Goal: Information Seeking & Learning: Learn about a topic

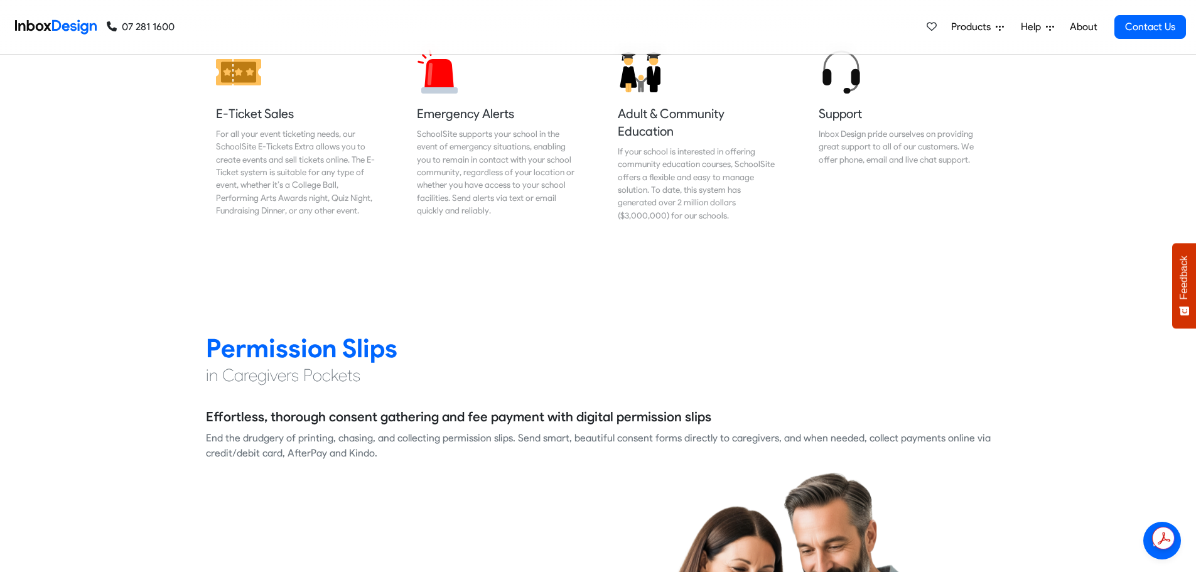
scroll to position [1633, 0]
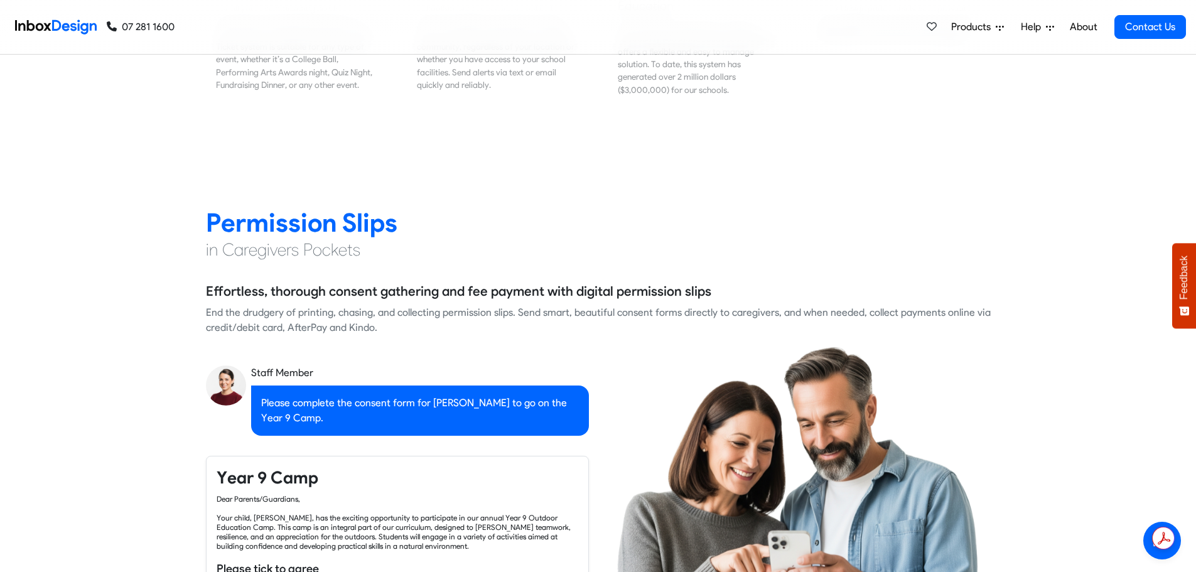
checkbox input "true"
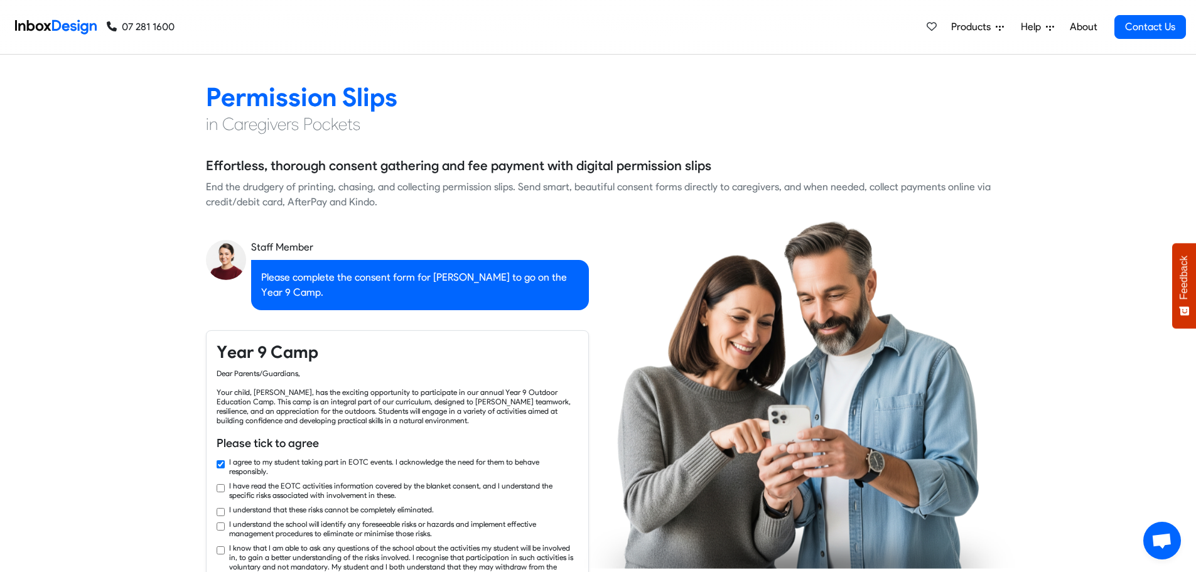
checkbox input "true"
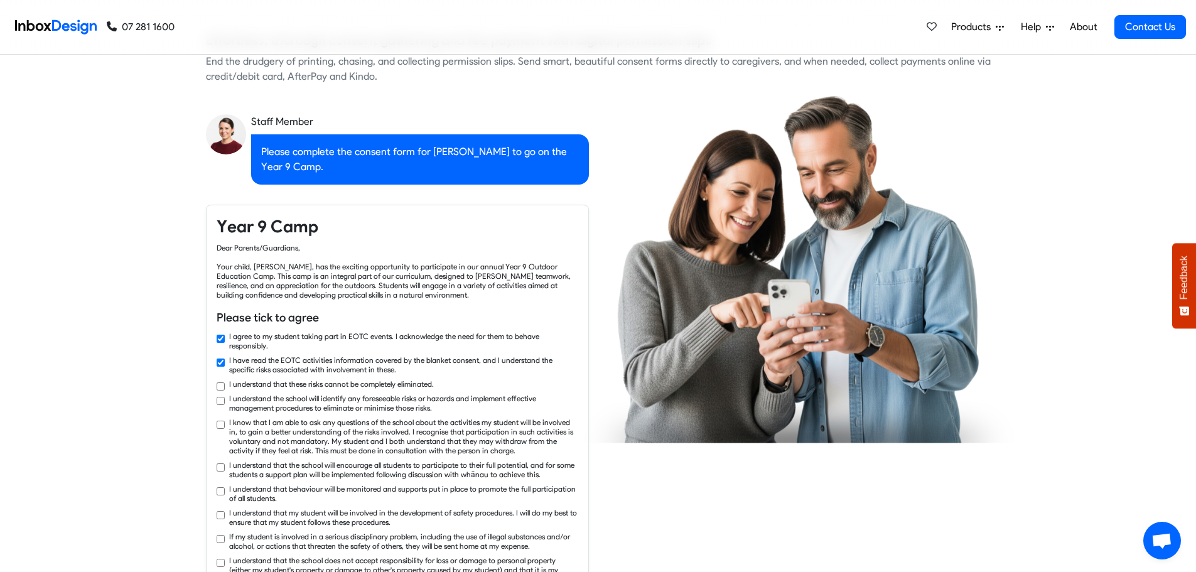
checkbox input "true"
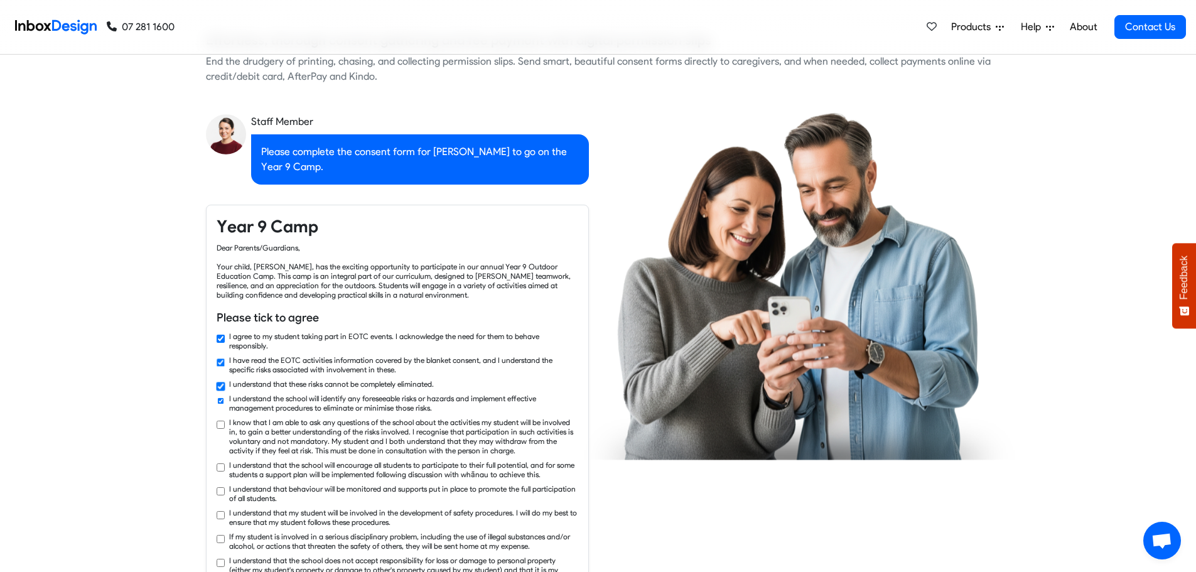
checkbox input "true"
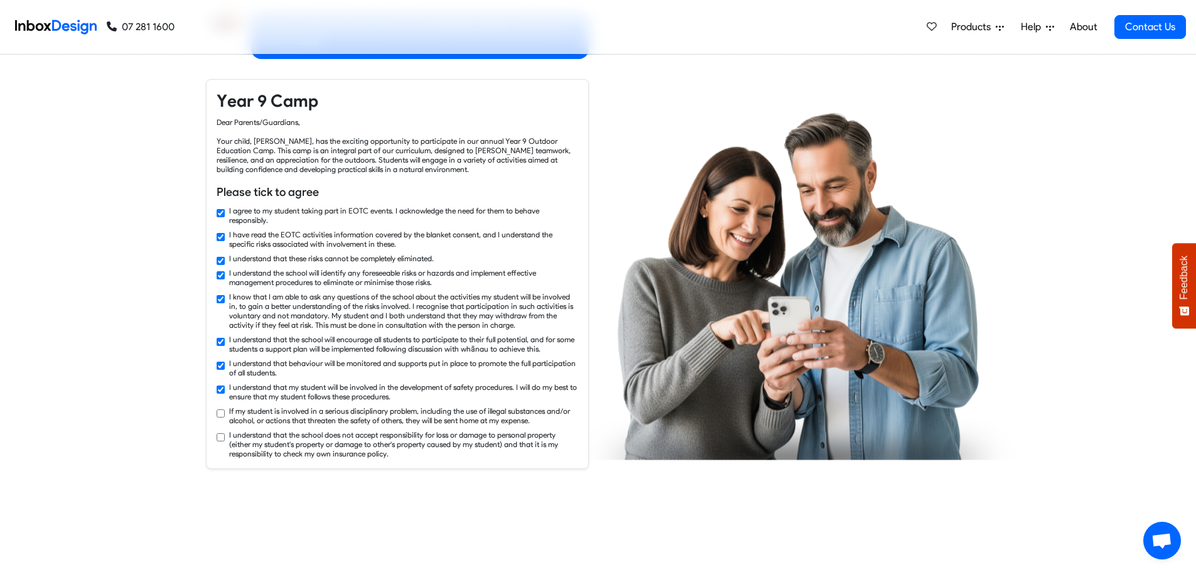
checkbox input "true"
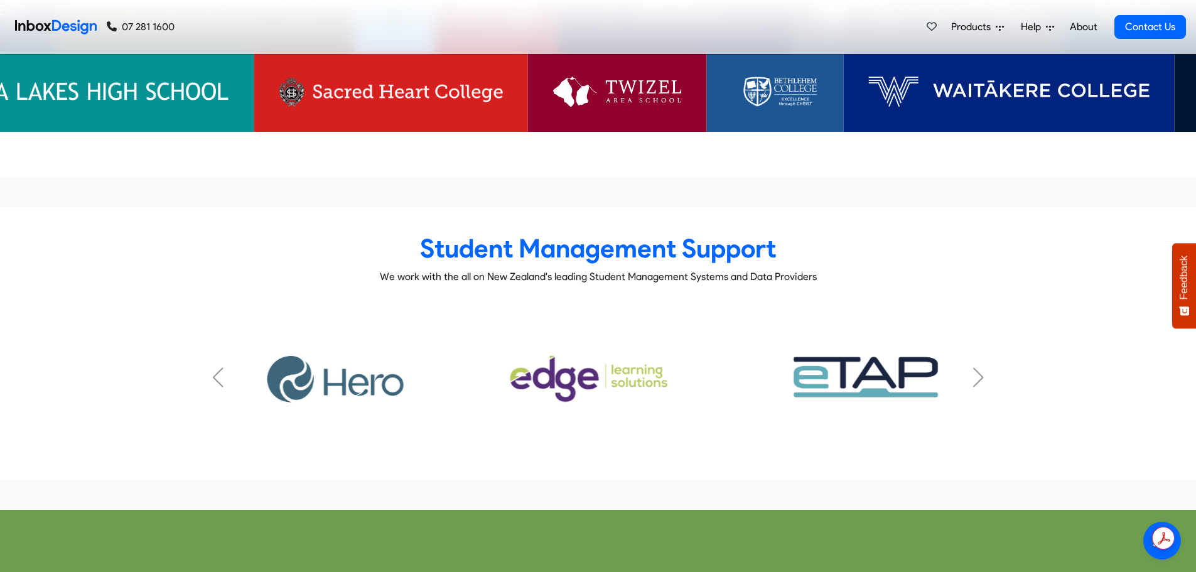
scroll to position [4208, 0]
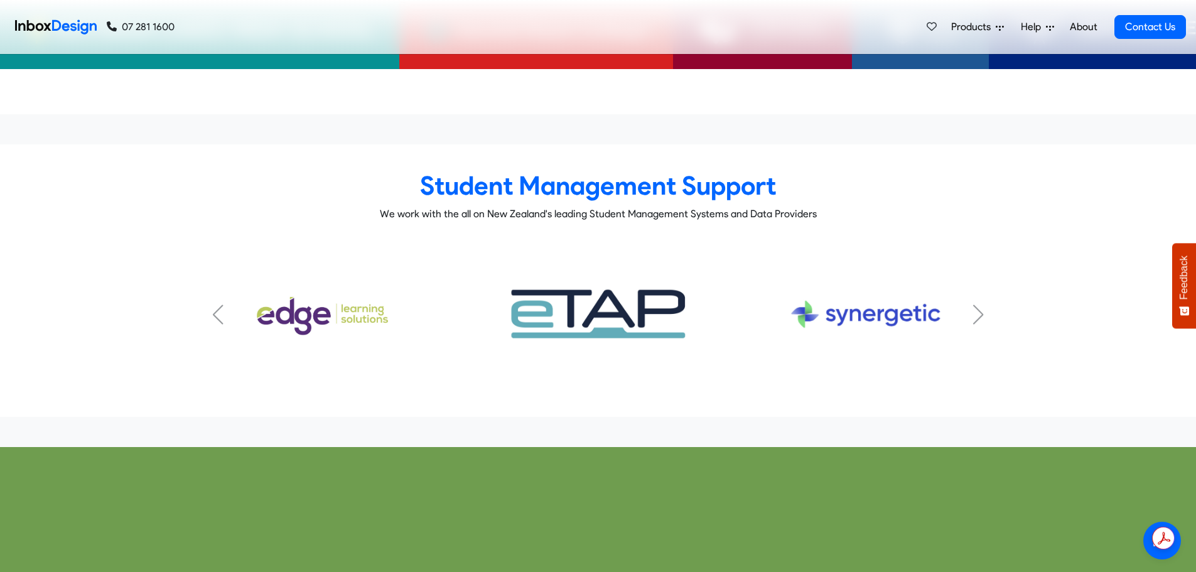
click at [978, 305] on div "Next slide" at bounding box center [978, 315] width 13 height 20
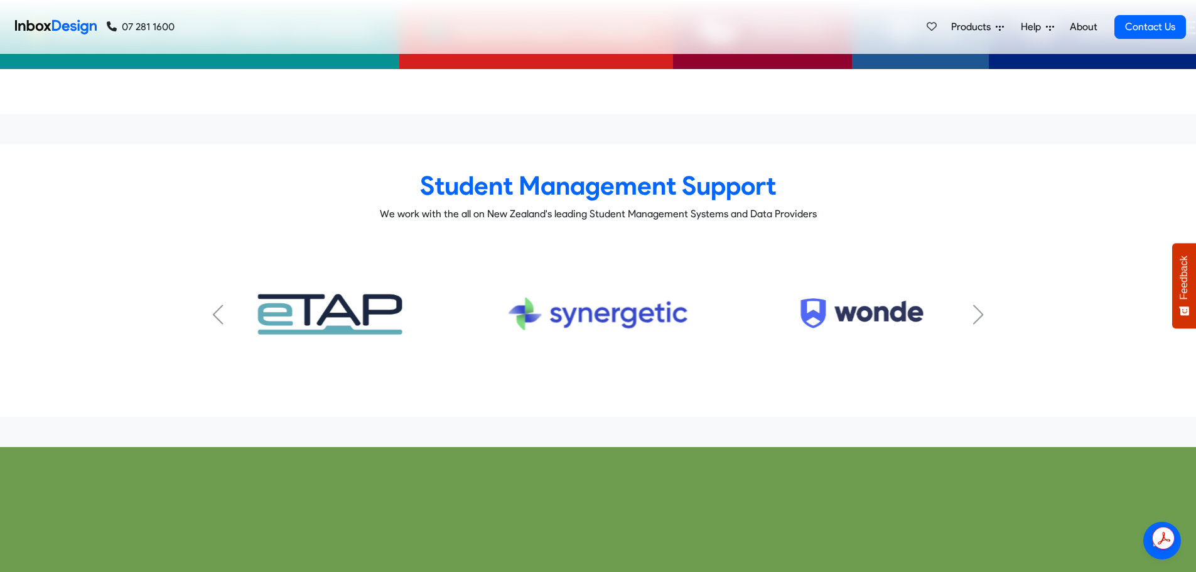
click at [978, 305] on div "Next slide" at bounding box center [978, 315] width 13 height 20
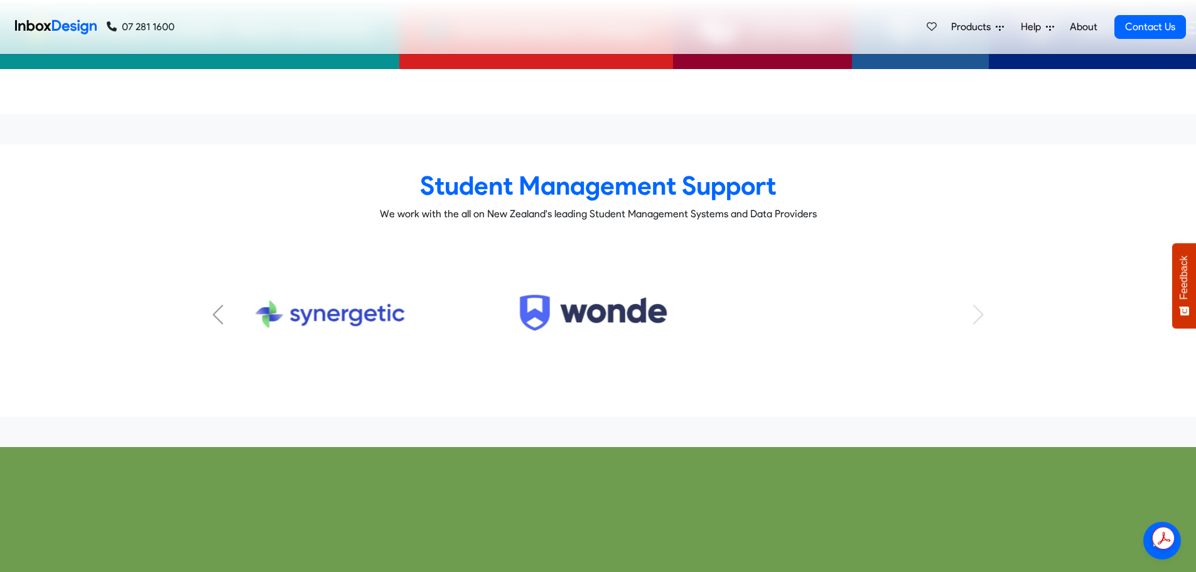
click at [978, 285] on div "KAMAR Subtitle FACTS Subtitle HERO Subtitle Musac Edge Subtitle eTap Subtitle S…" at bounding box center [598, 314] width 785 height 145
click at [218, 305] on div "Previous slide" at bounding box center [218, 315] width 13 height 20
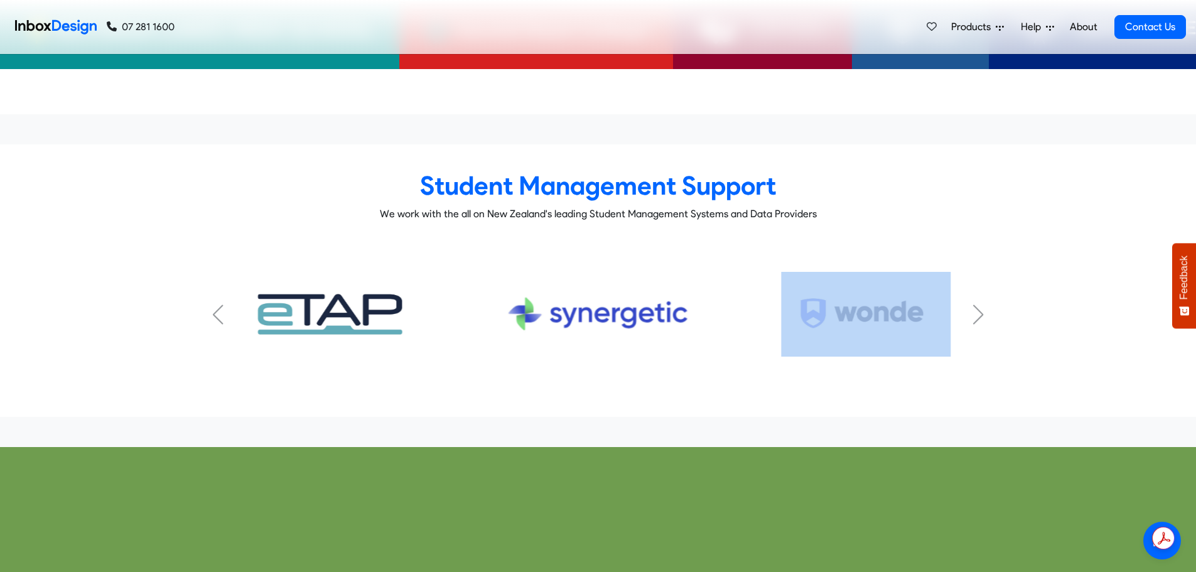
click at [219, 305] on div "Previous slide" at bounding box center [218, 315] width 13 height 20
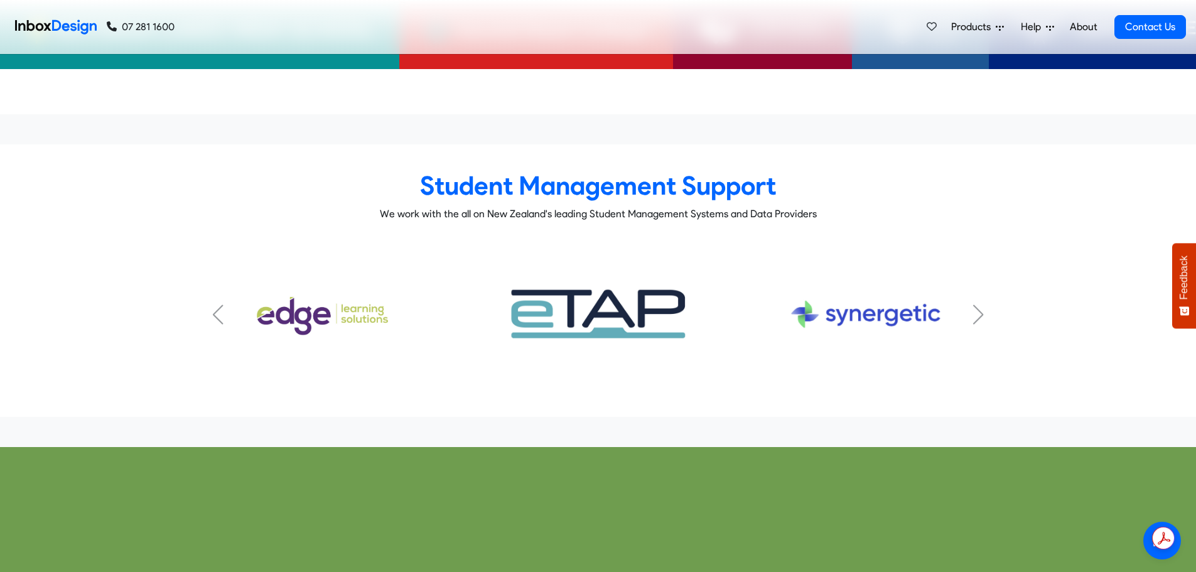
click at [219, 305] on div "Previous slide" at bounding box center [218, 315] width 13 height 20
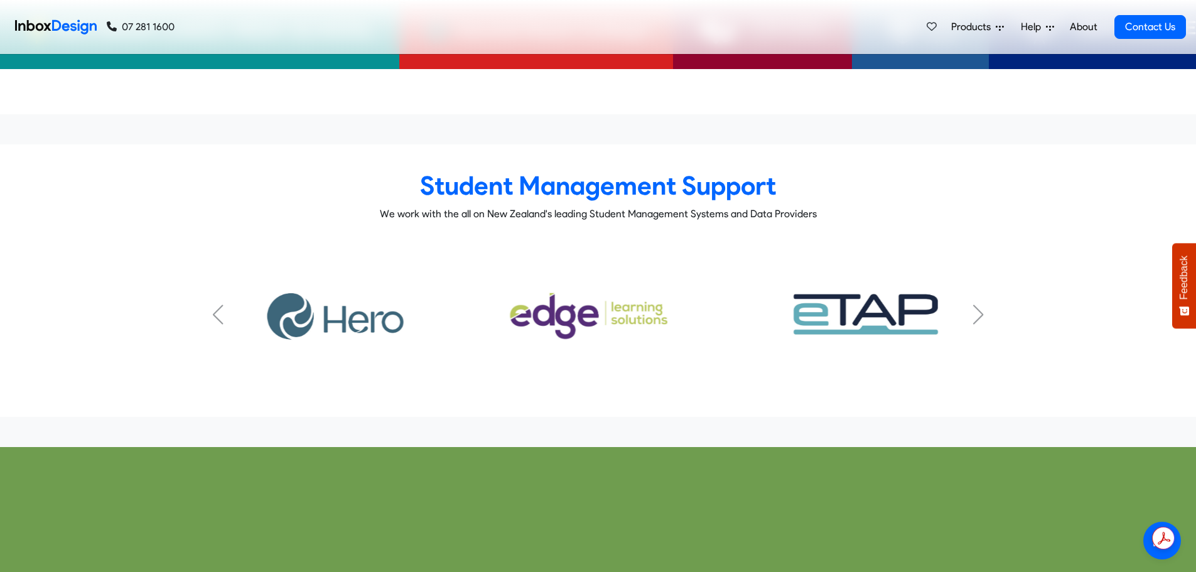
click at [219, 305] on div "Previous slide" at bounding box center [218, 315] width 13 height 20
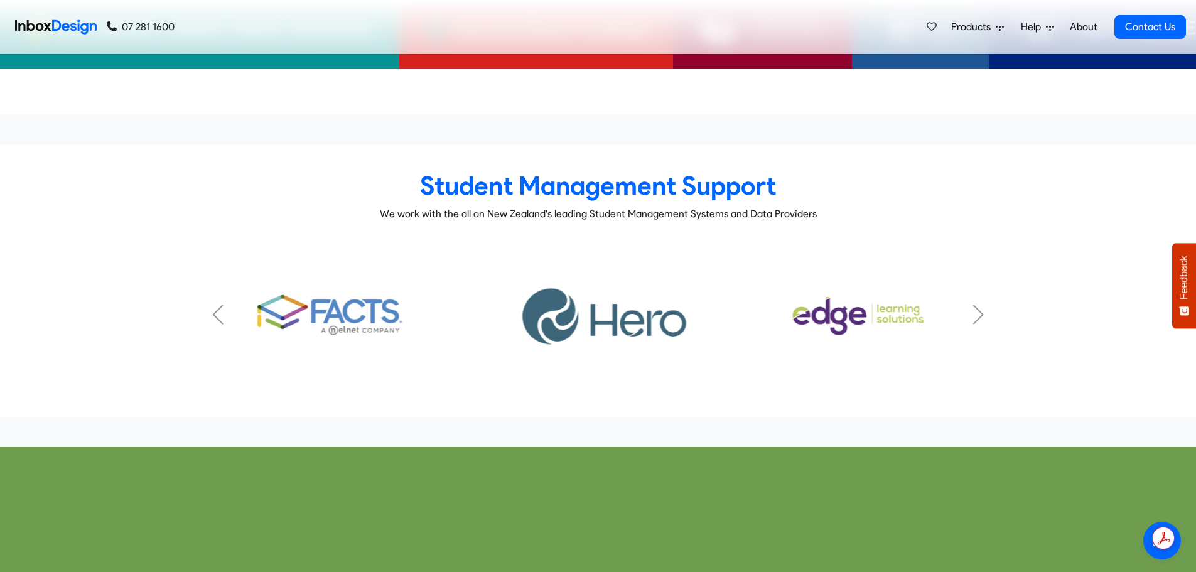
click at [218, 305] on div "Previous slide" at bounding box center [218, 315] width 13 height 20
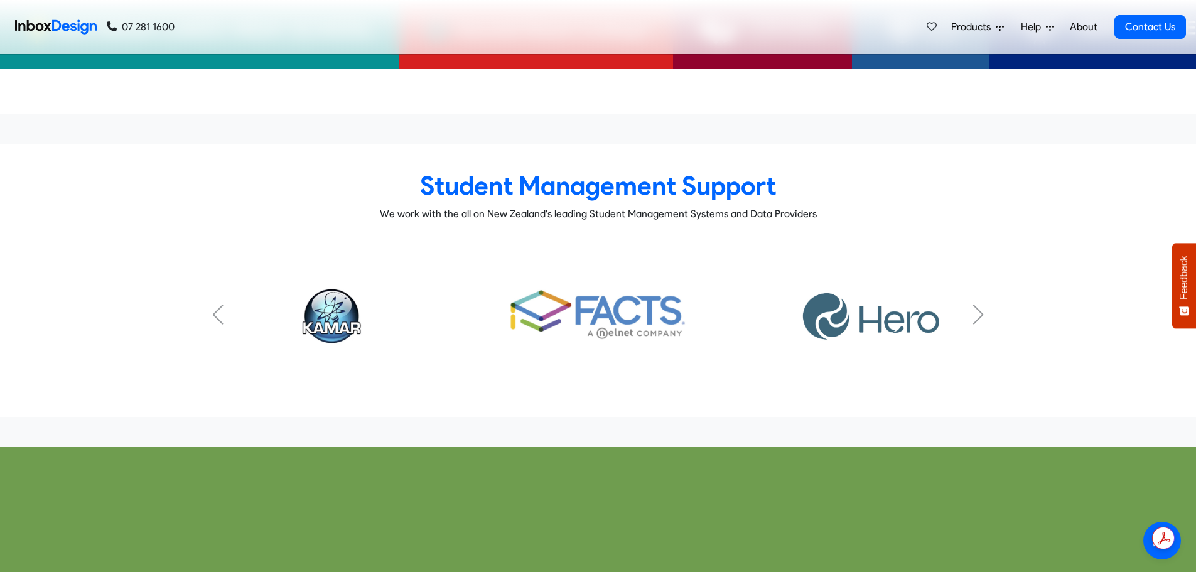
click at [218, 305] on div "Previous slide" at bounding box center [218, 315] width 13 height 20
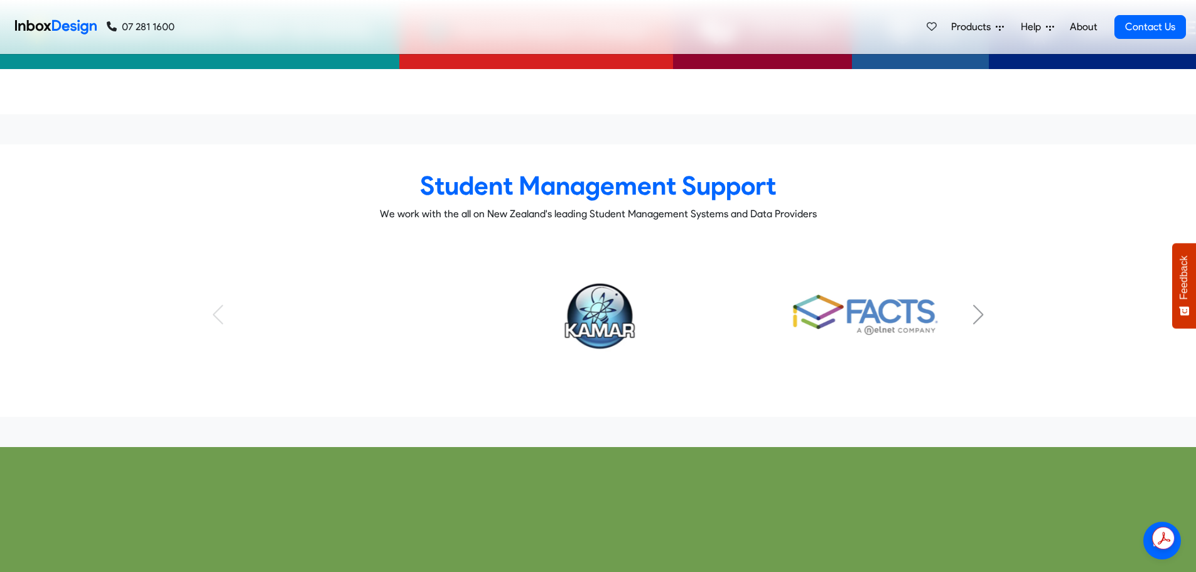
click at [217, 285] on div "KAMAR Subtitle FACTS Subtitle HERO Subtitle Musac Edge Subtitle eTap Subtitle S…" at bounding box center [598, 314] width 785 height 145
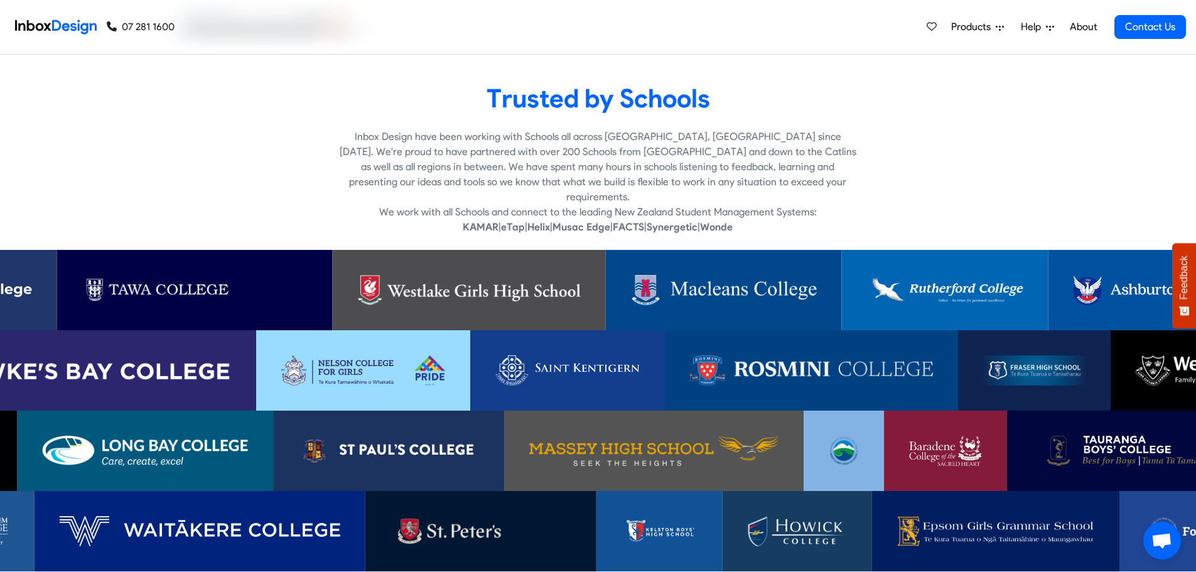
scroll to position [3643, 0]
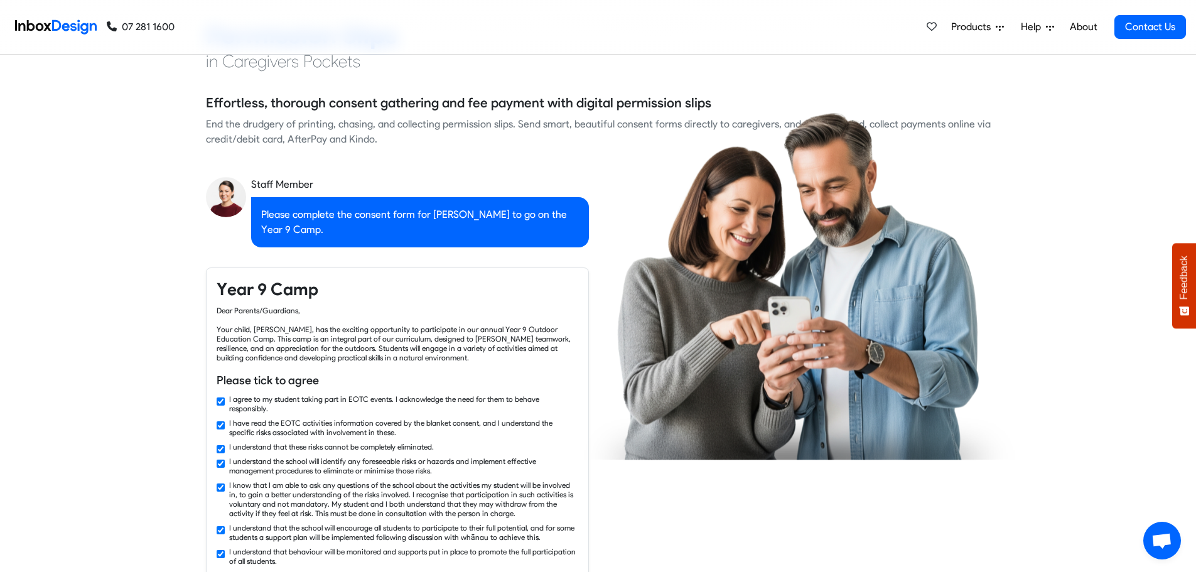
checkbox input "false"
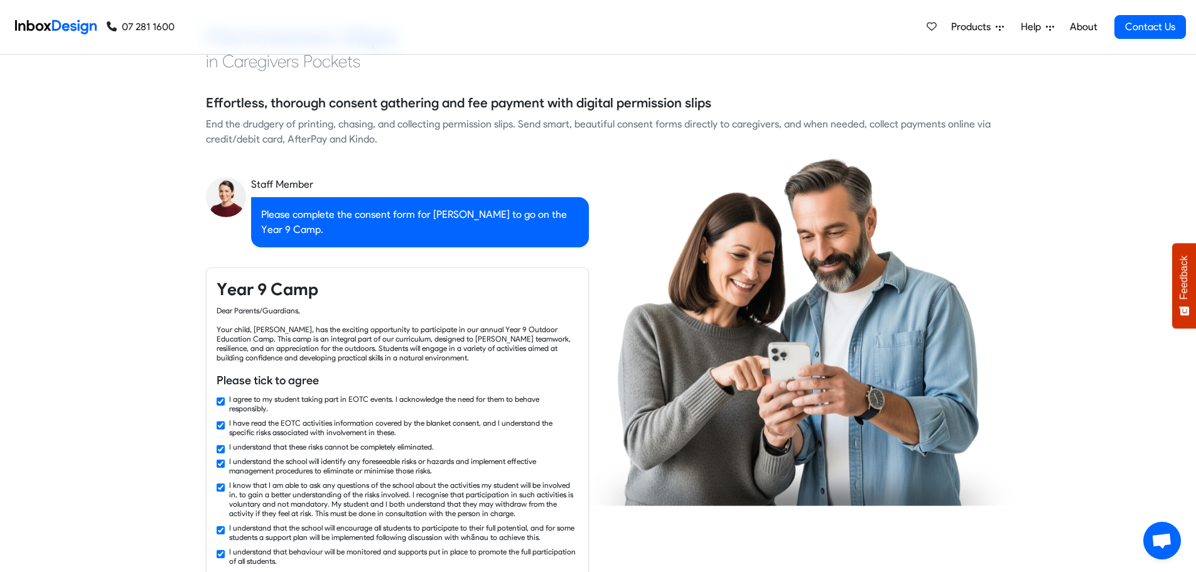
checkbox input "false"
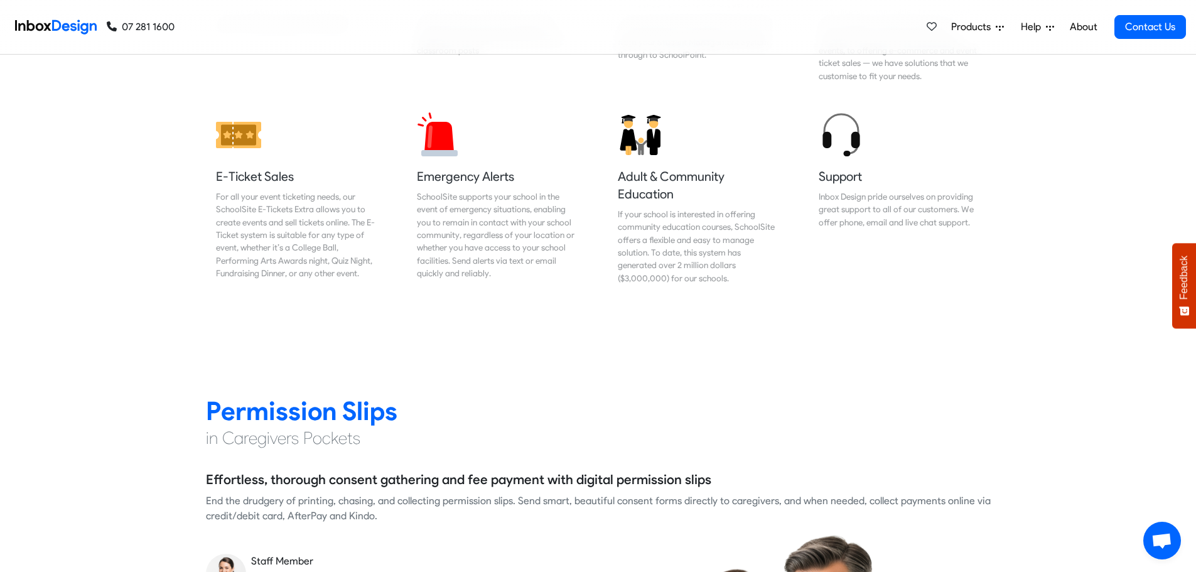
checkbox input "false"
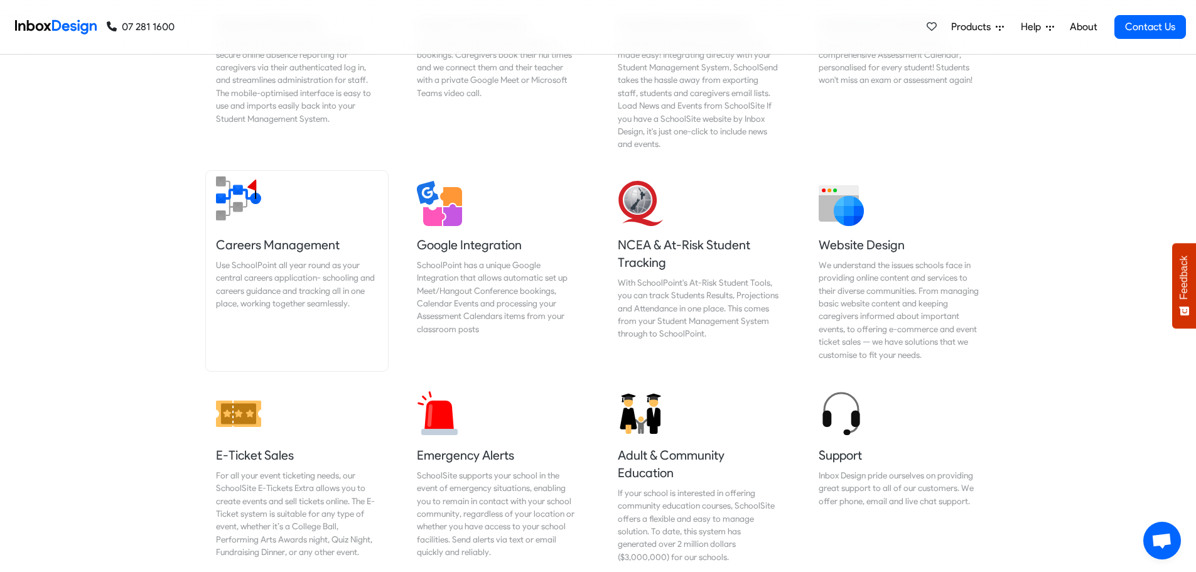
checkbox input "false"
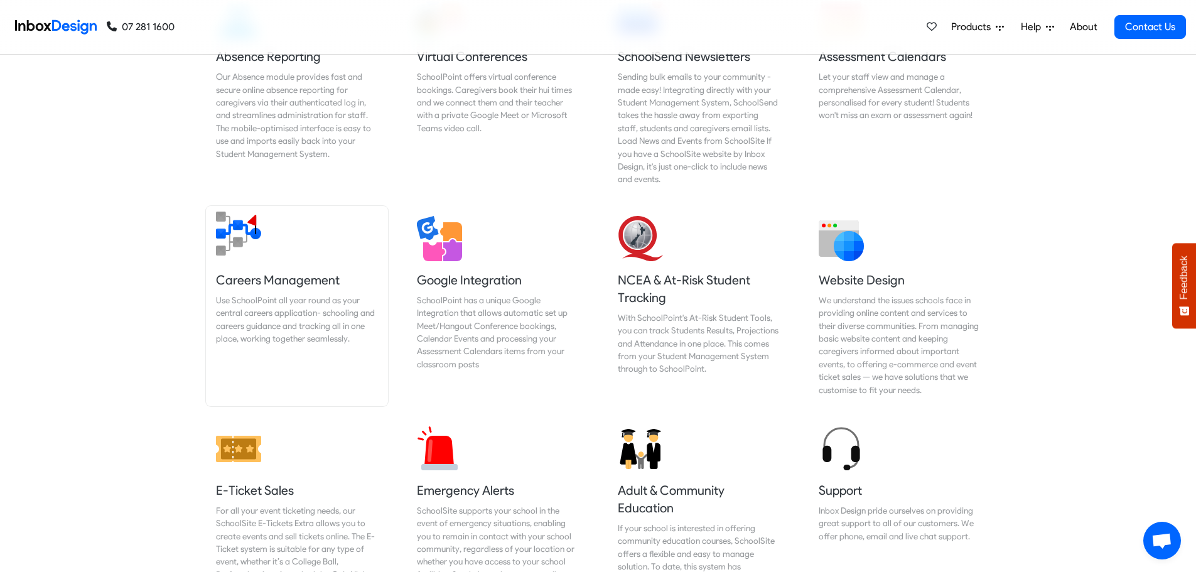
checkbox input "false"
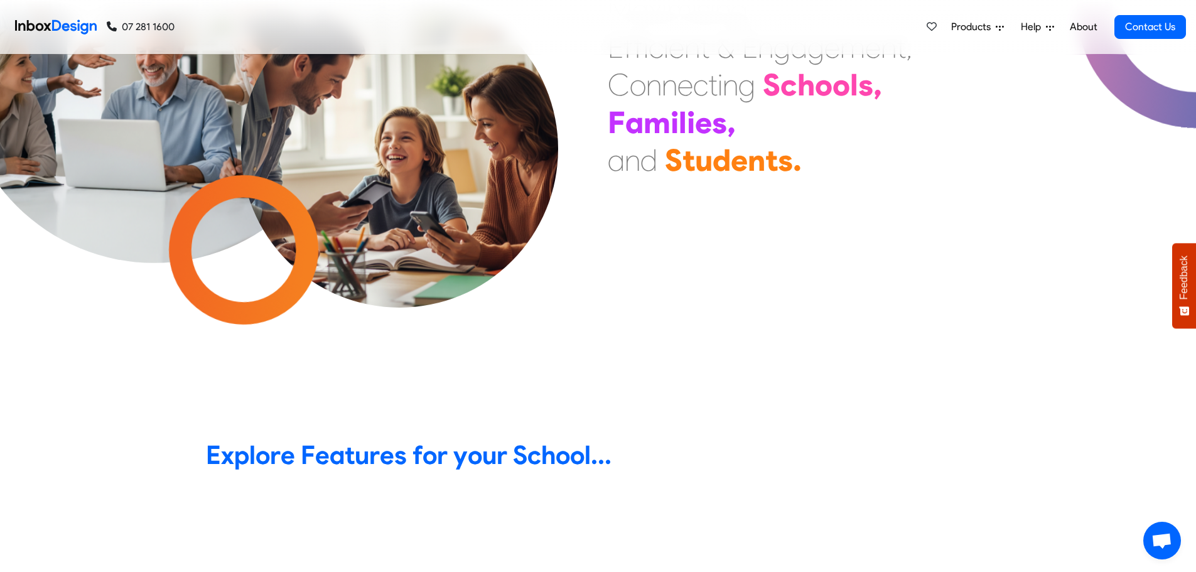
scroll to position [0, 0]
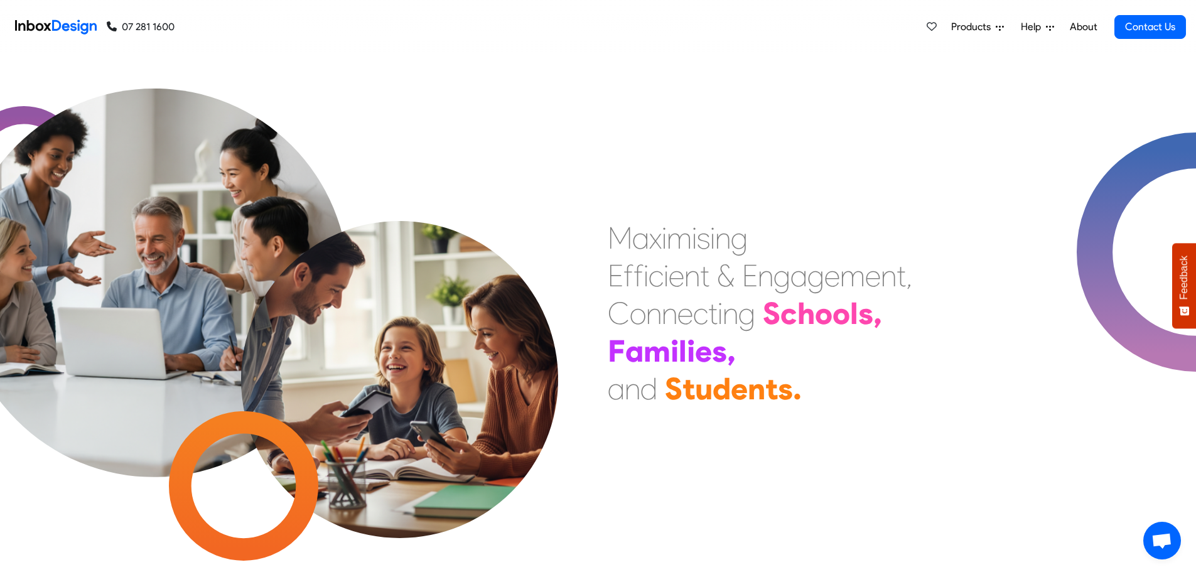
click at [982, 23] on span "Products" at bounding box center [973, 26] width 45 height 15
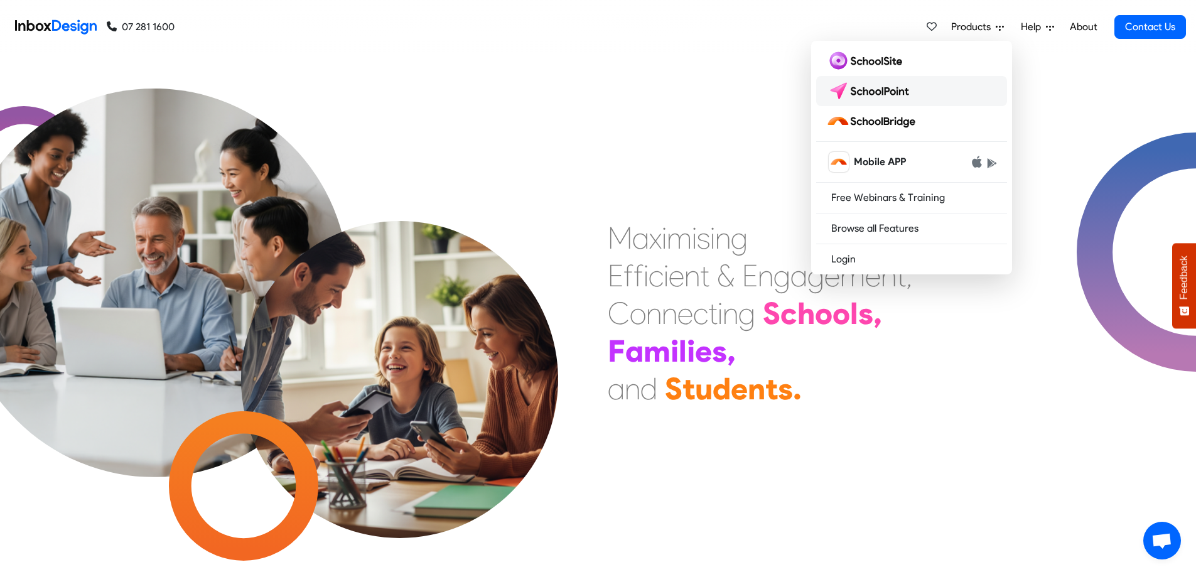
click at [888, 90] on img at bounding box center [870, 91] width 89 height 20
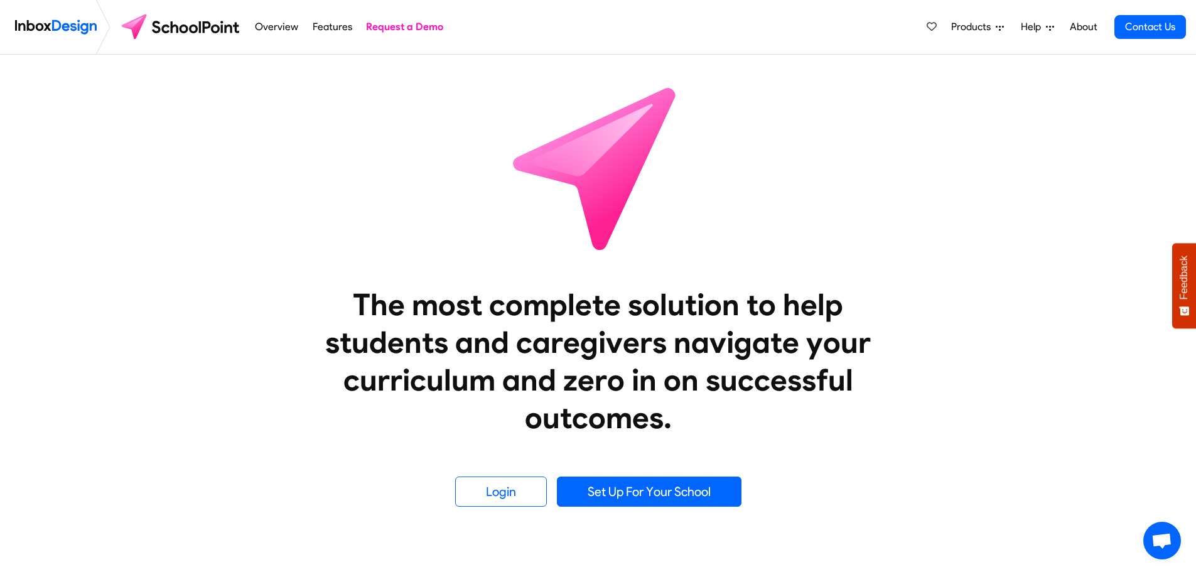
click at [973, 30] on span "Products" at bounding box center [973, 26] width 45 height 15
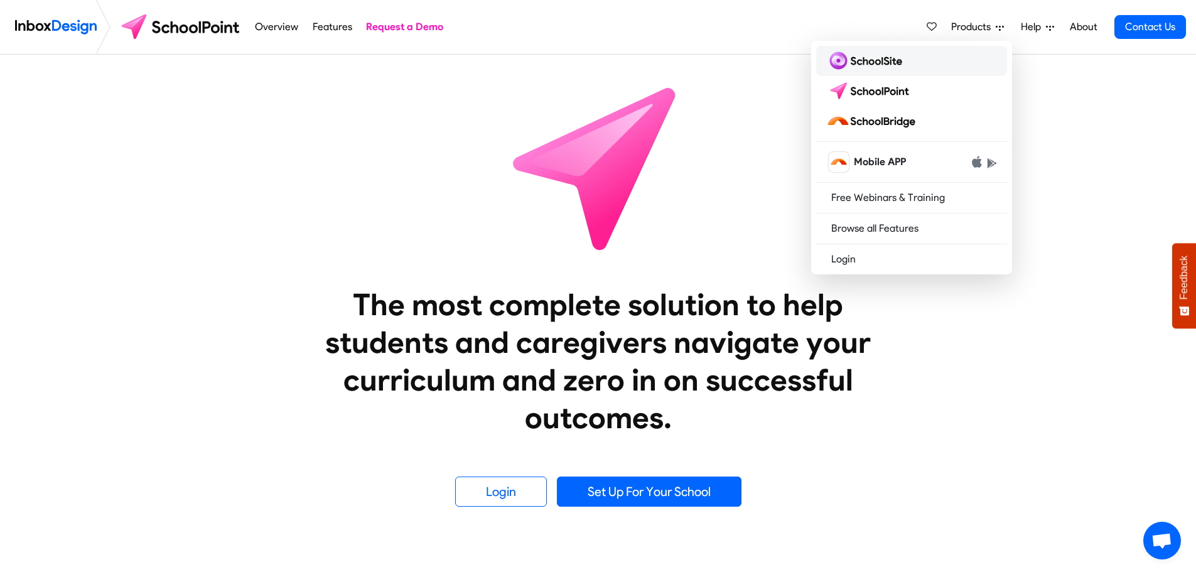
click at [875, 63] on img at bounding box center [866, 61] width 81 height 20
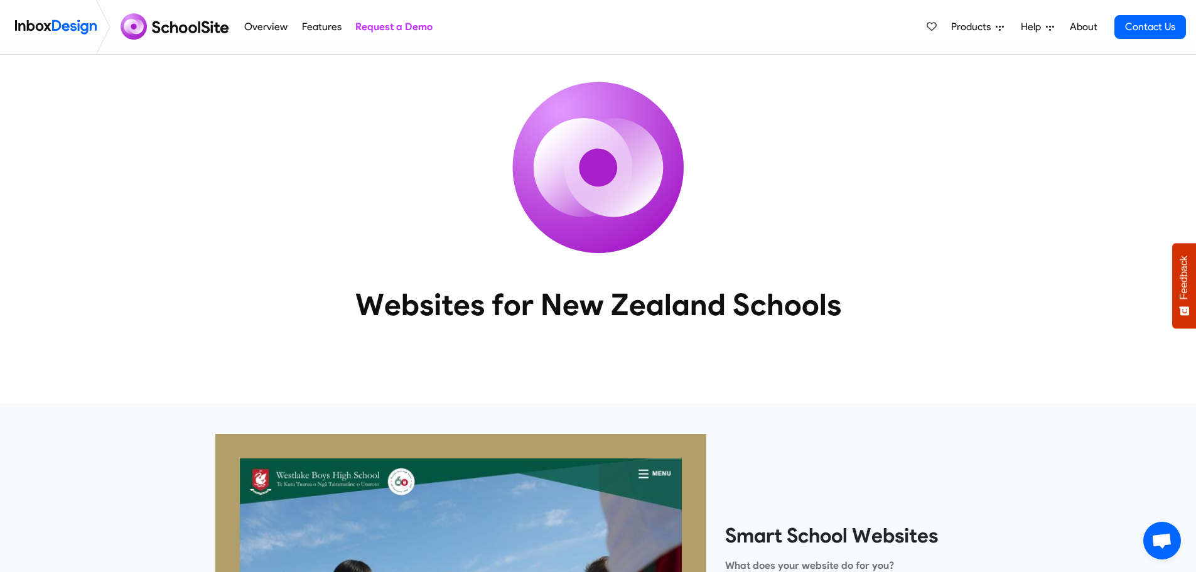
click at [983, 28] on span "Products" at bounding box center [973, 26] width 45 height 15
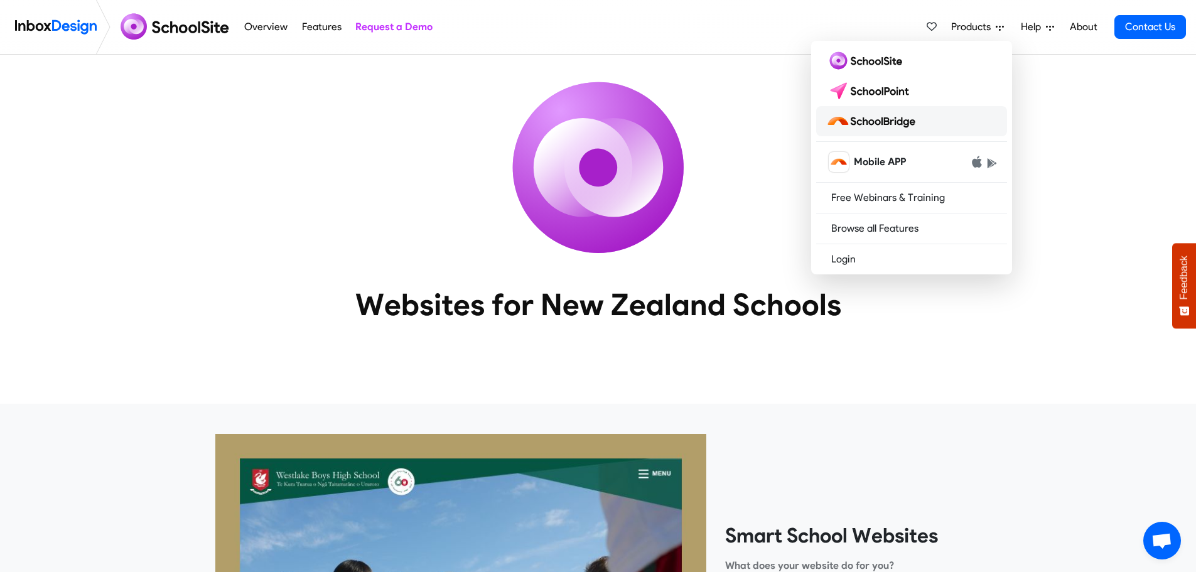
click at [882, 121] on img at bounding box center [873, 121] width 94 height 20
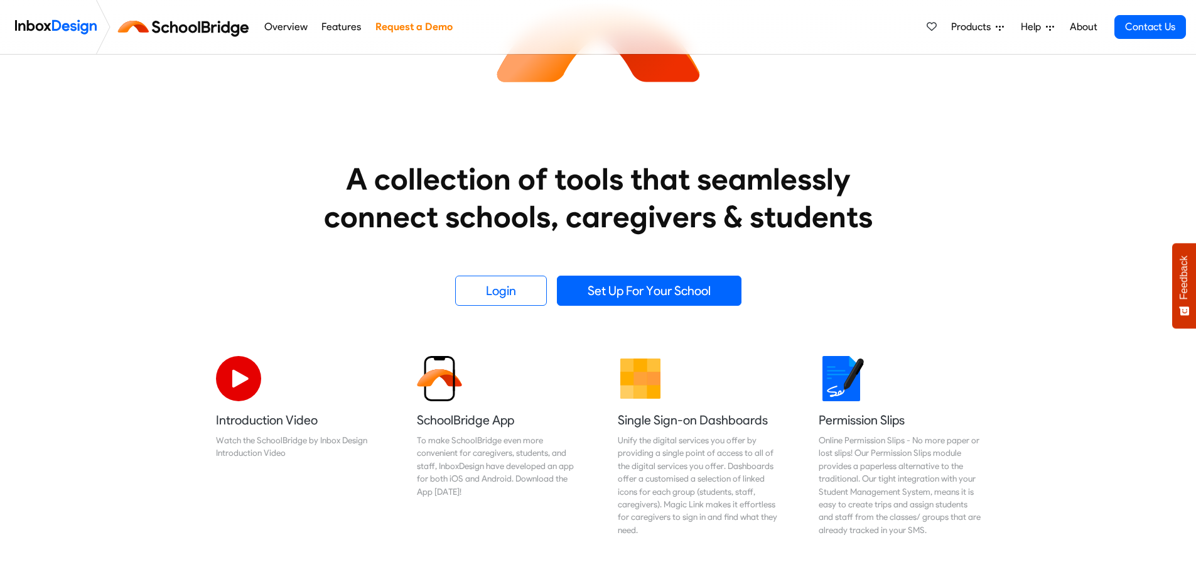
scroll to position [251, 0]
